Goal: Task Accomplishment & Management: Manage account settings

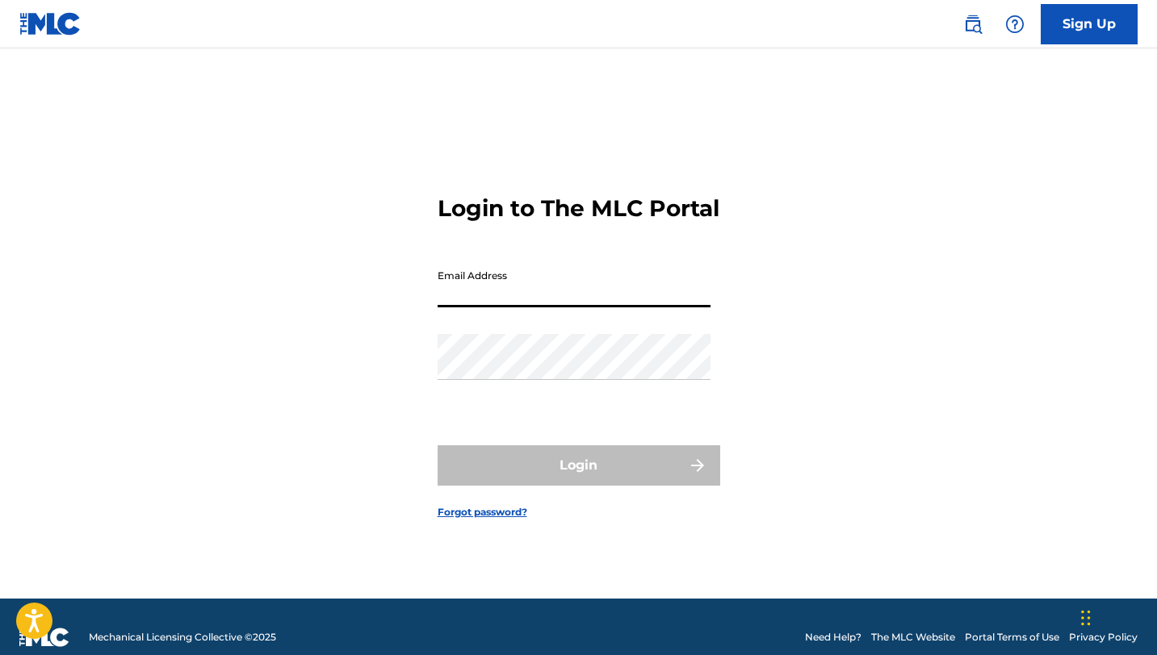
click at [492, 308] on input "Email Address" at bounding box center [574, 285] width 273 height 46
type input "[EMAIL_ADDRESS][DOMAIN_NAME]"
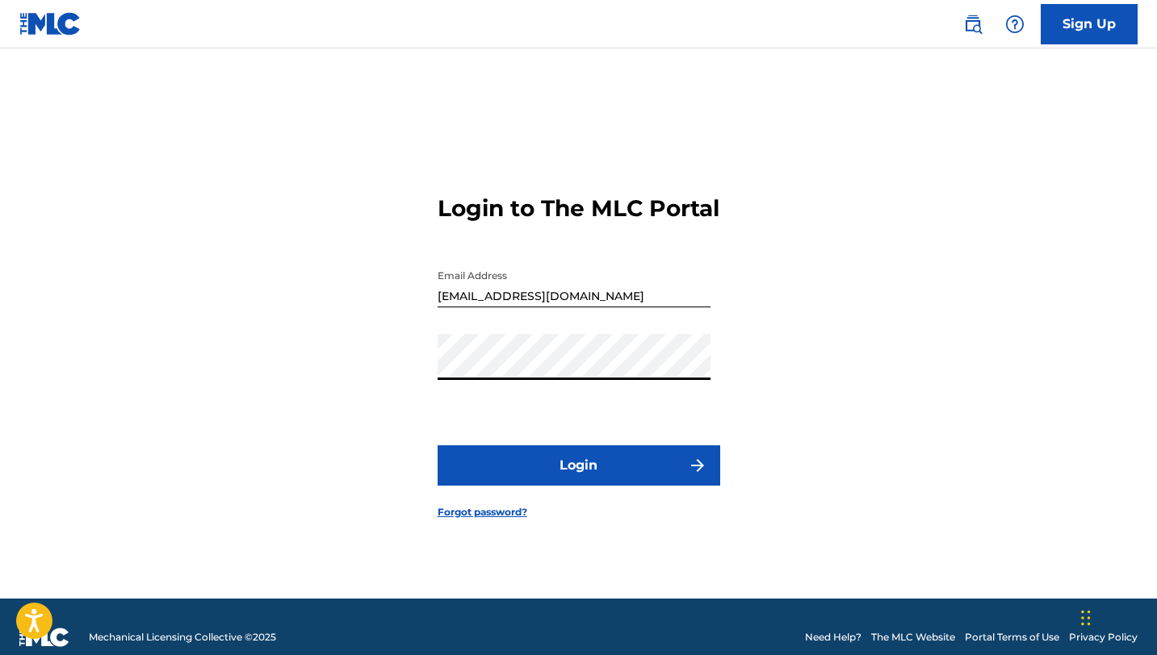
click at [438, 446] on button "Login" at bounding box center [579, 466] width 283 height 40
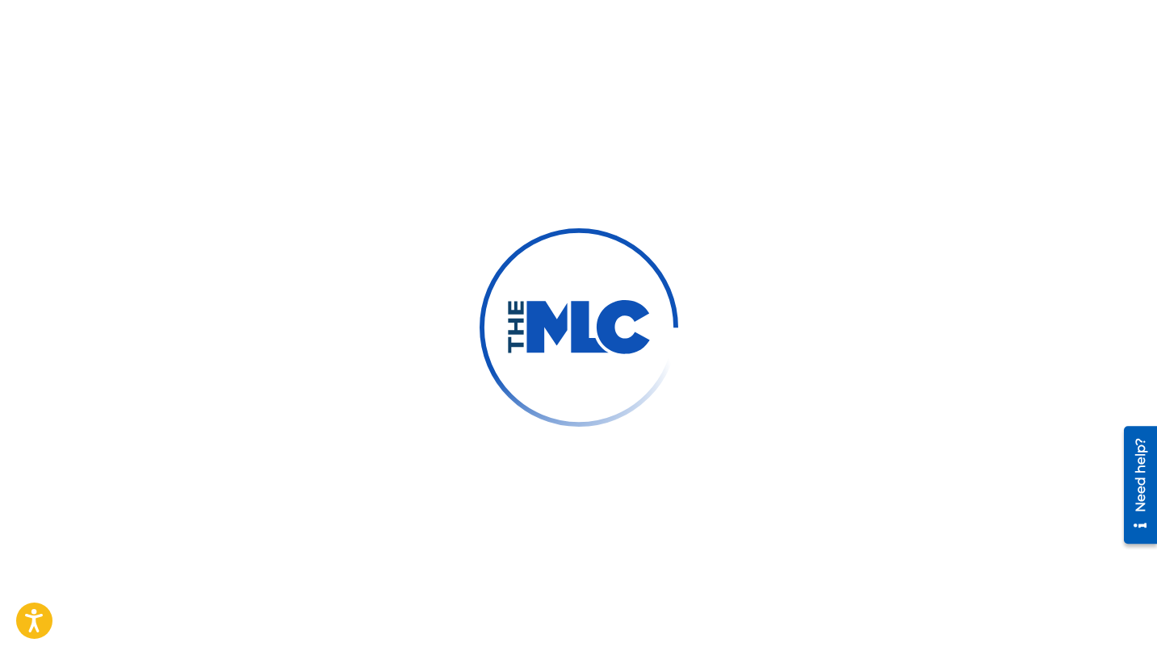
click at [844, 152] on div at bounding box center [578, 327] width 1157 height 655
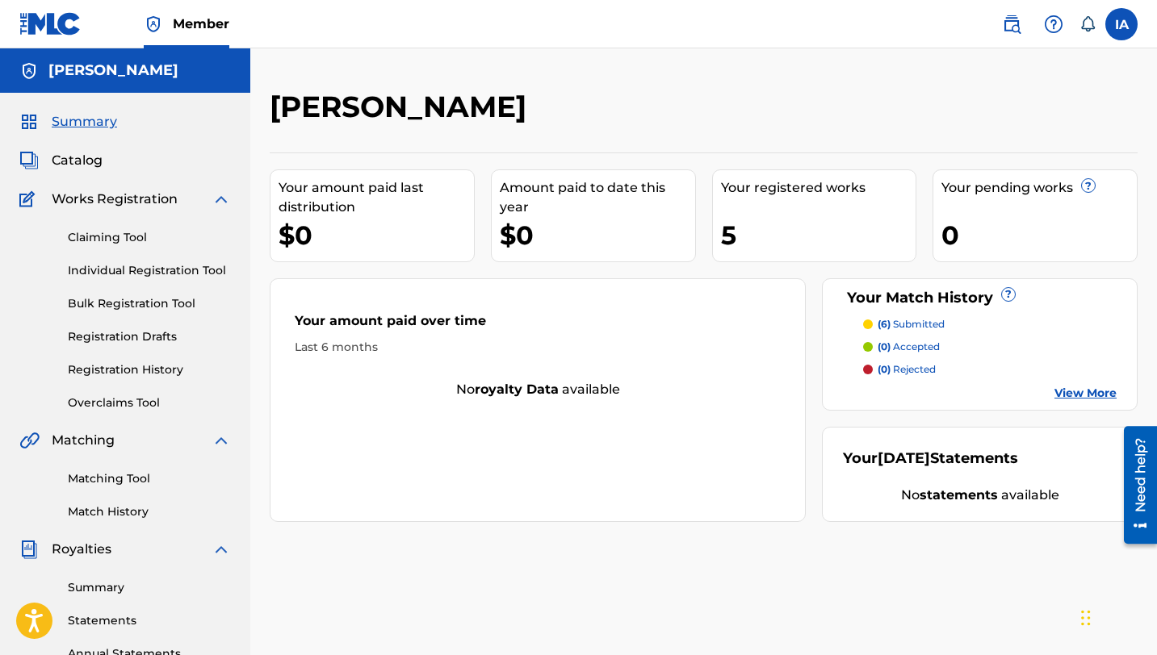
click at [433, 234] on div "$0" at bounding box center [375, 235] width 195 height 36
click at [358, 344] on div "Last 6 months" at bounding box center [538, 347] width 486 height 17
